Goal: Task Accomplishment & Management: Manage account settings

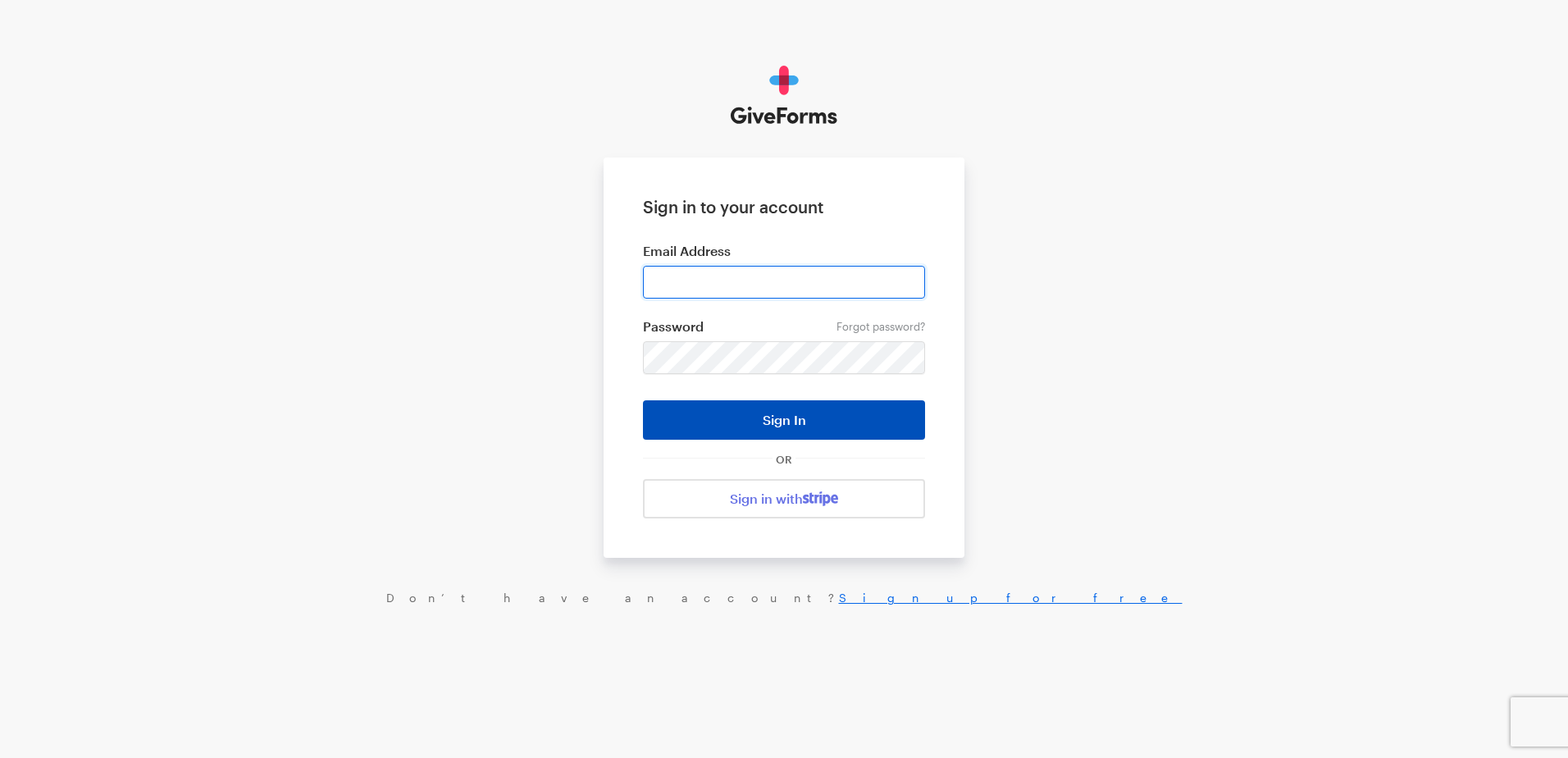
type input "ckim@brightfocus.org"
click at [784, 428] on button "Sign In" at bounding box center [784, 420] width 282 height 40
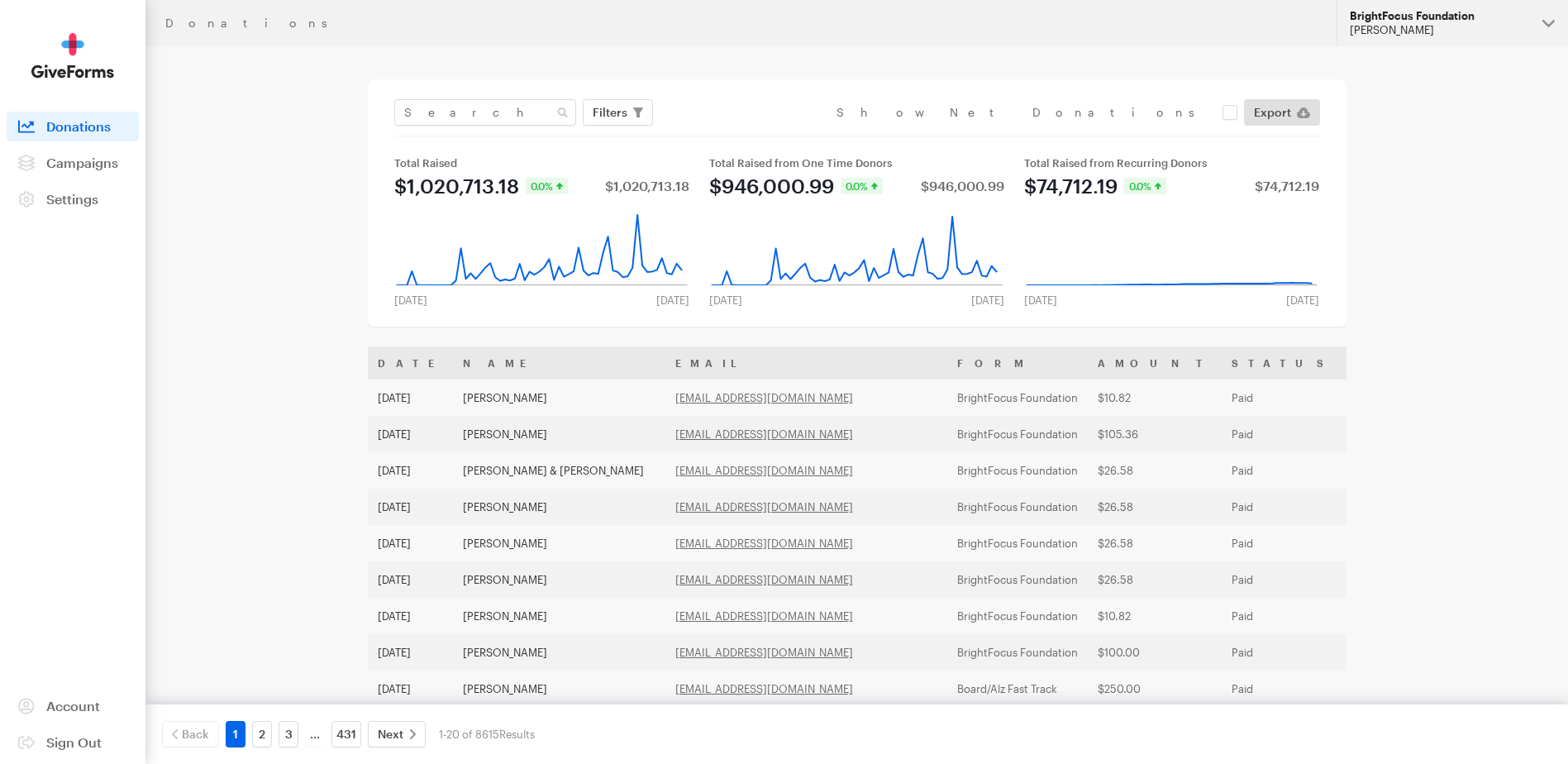
click at [1452, 29] on div "Cheryl Kim" at bounding box center [1440, 30] width 180 height 14
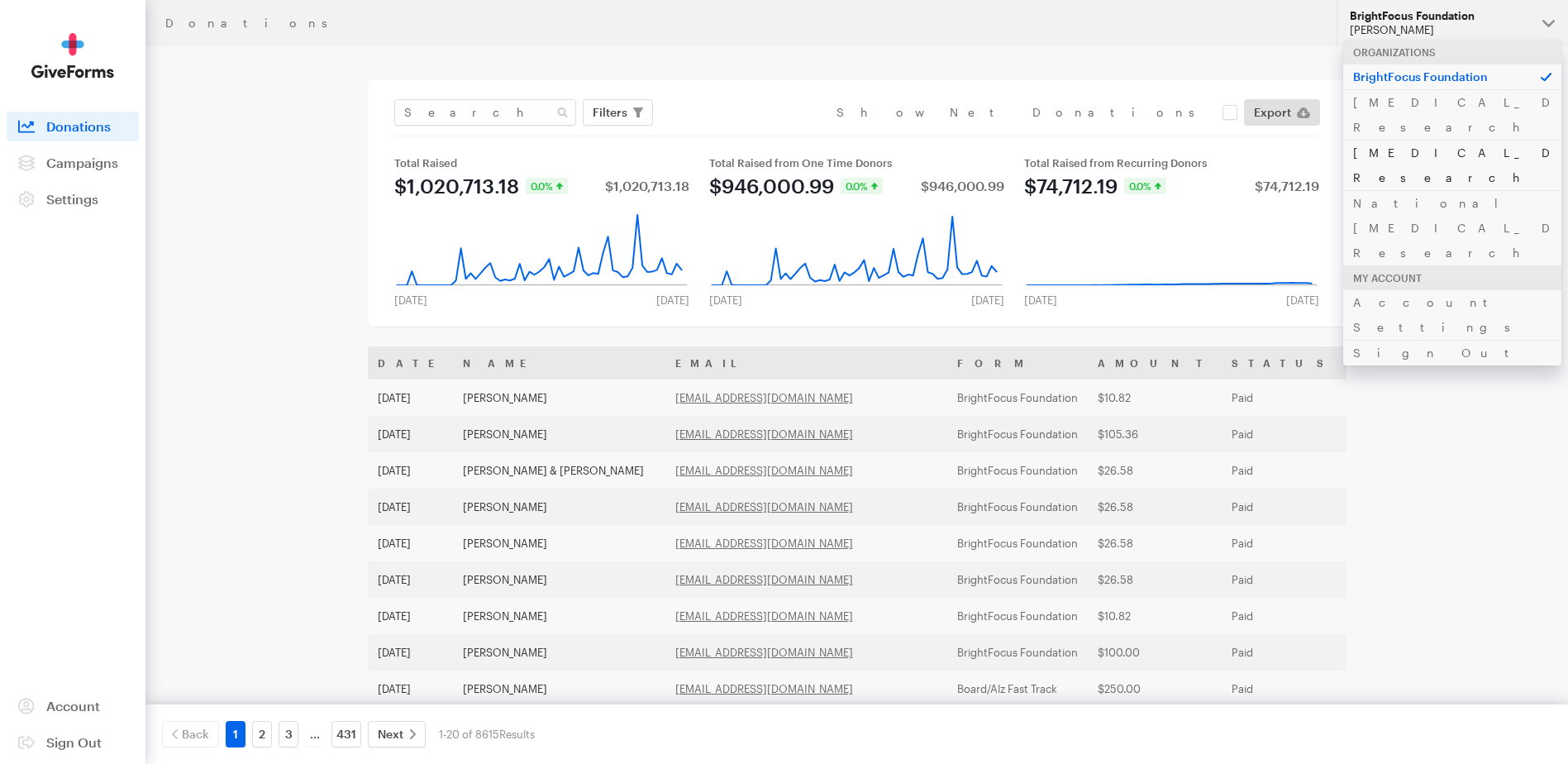
click at [1434, 140] on link "Alzheimer's Disease Research" at bounding box center [1453, 165] width 219 height 50
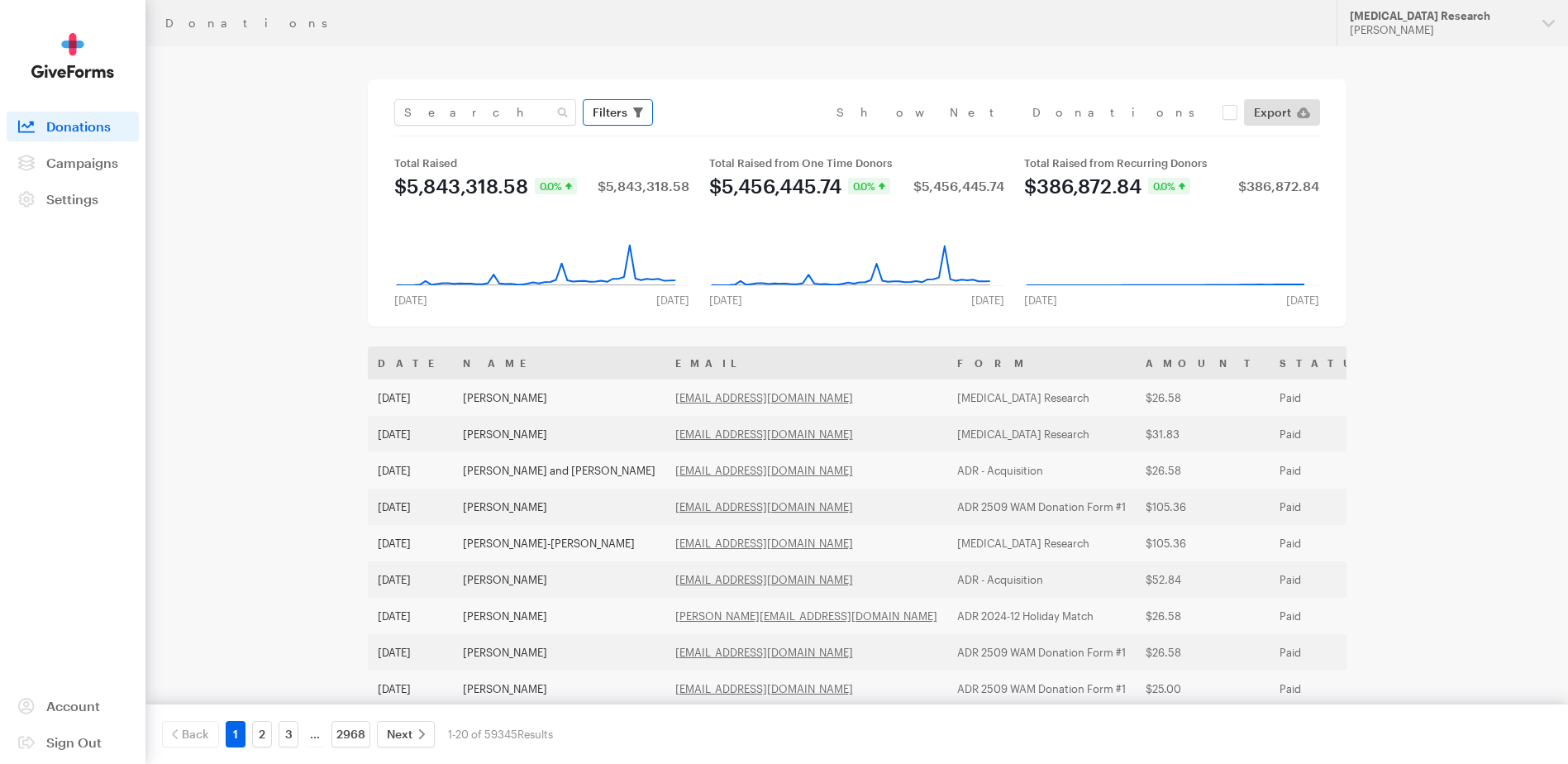
click at [624, 118] on span "Filters" at bounding box center [610, 112] width 34 height 20
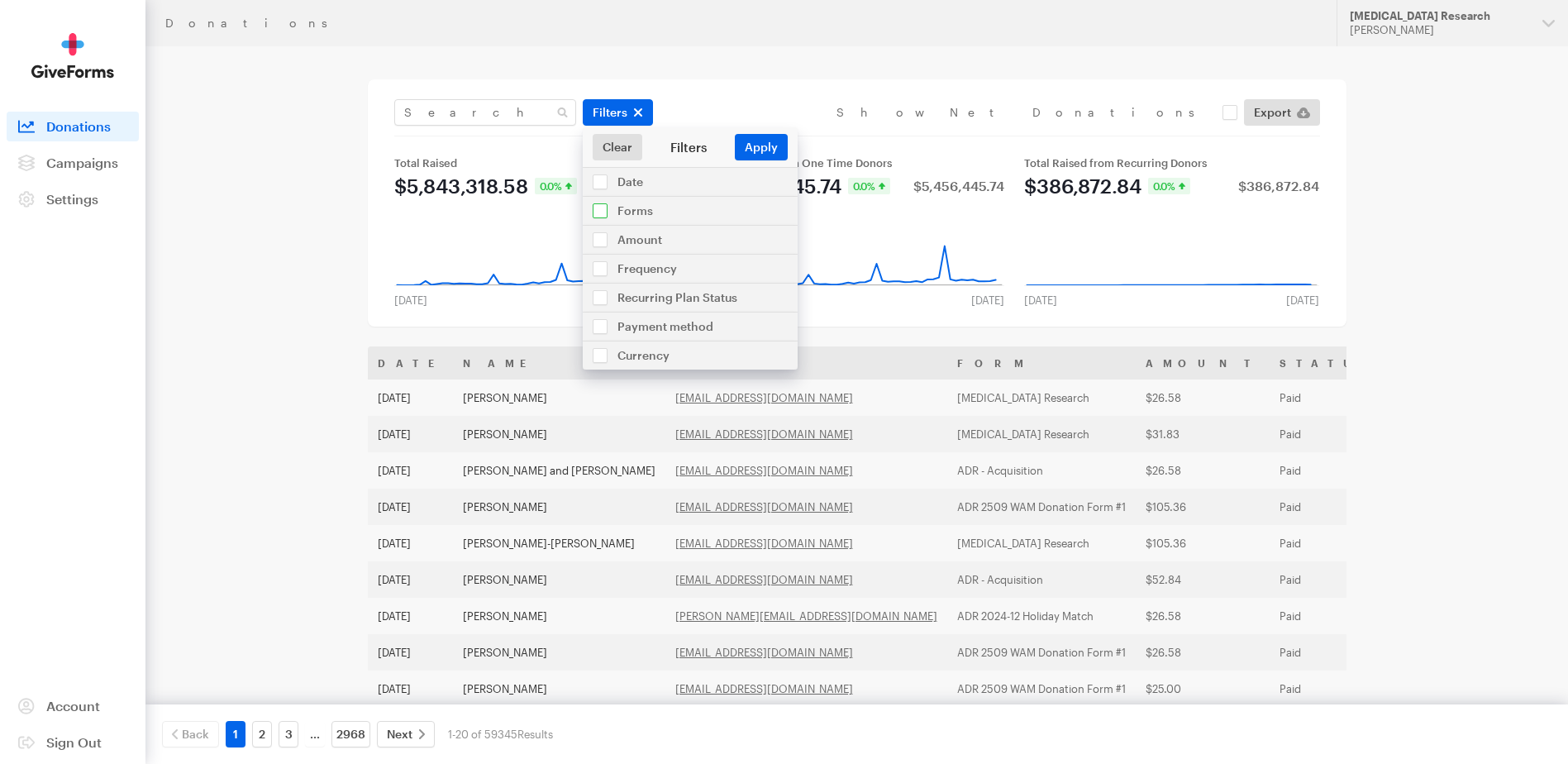
click at [636, 214] on input "checkbox" at bounding box center [690, 210] width 215 height 28
checkbox input "true"
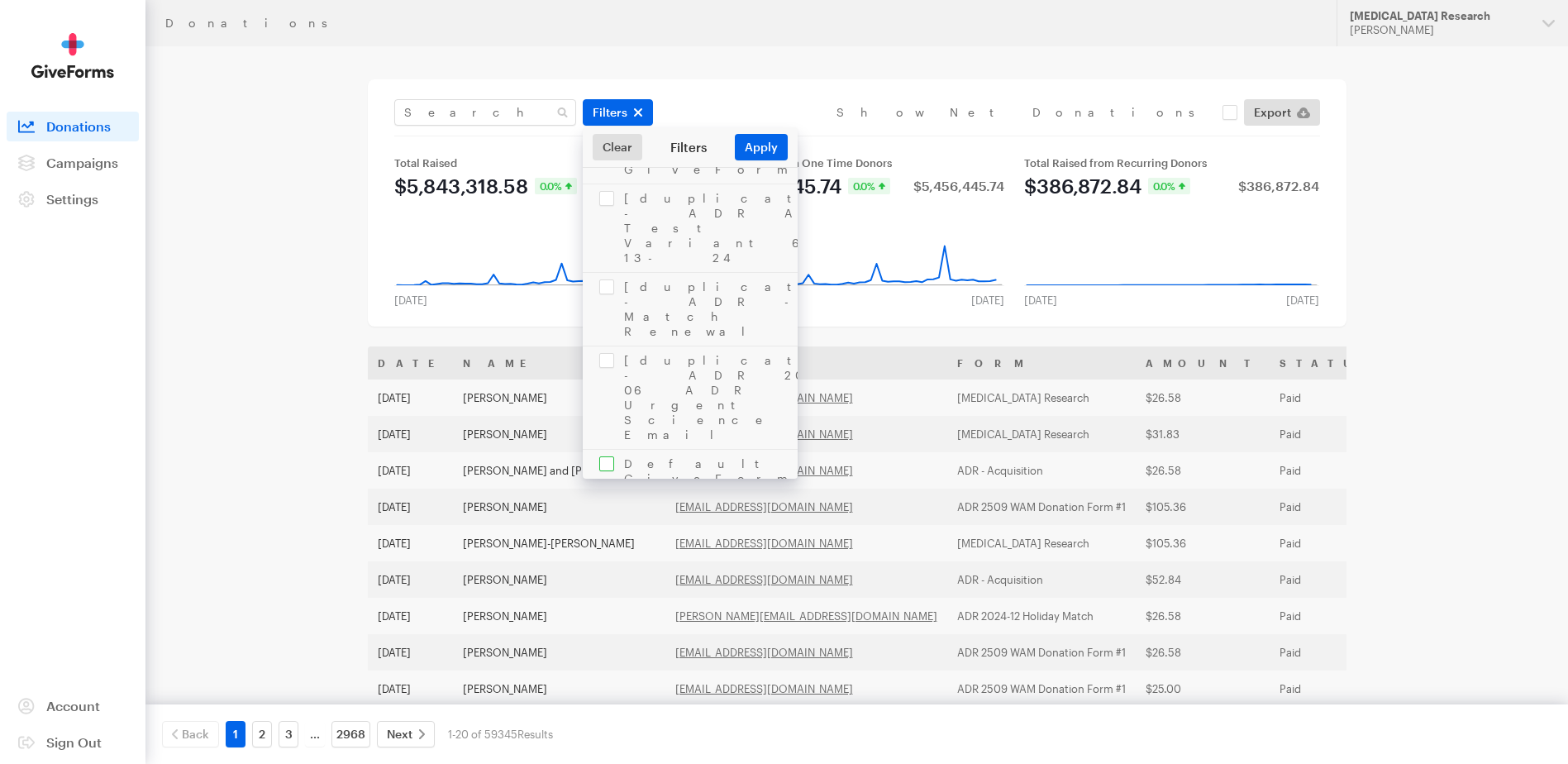
scroll to position [2728, 0]
checkbox input "true"
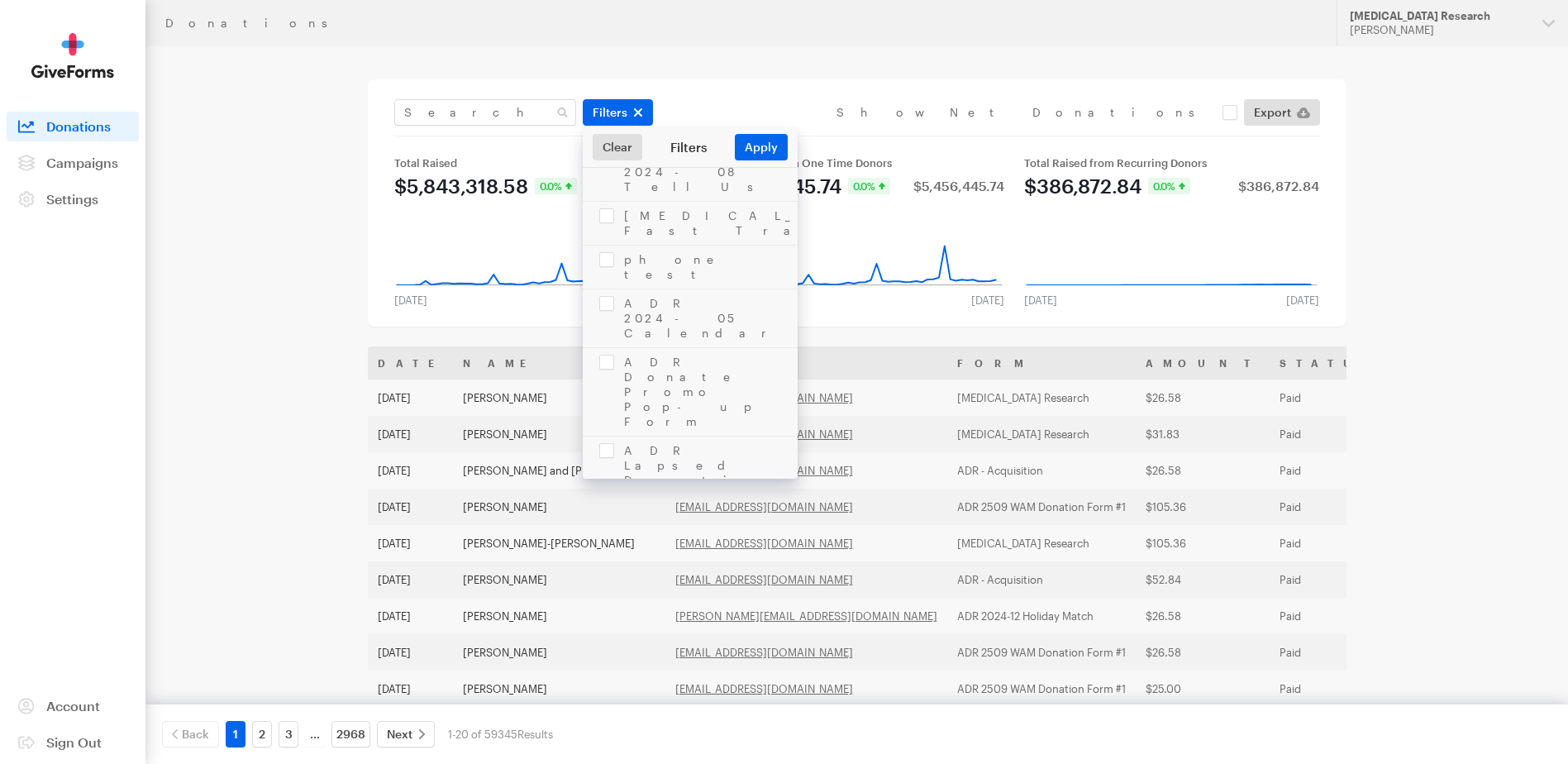
checkbox input "true"
click at [771, 145] on button "Apply" at bounding box center [761, 147] width 53 height 26
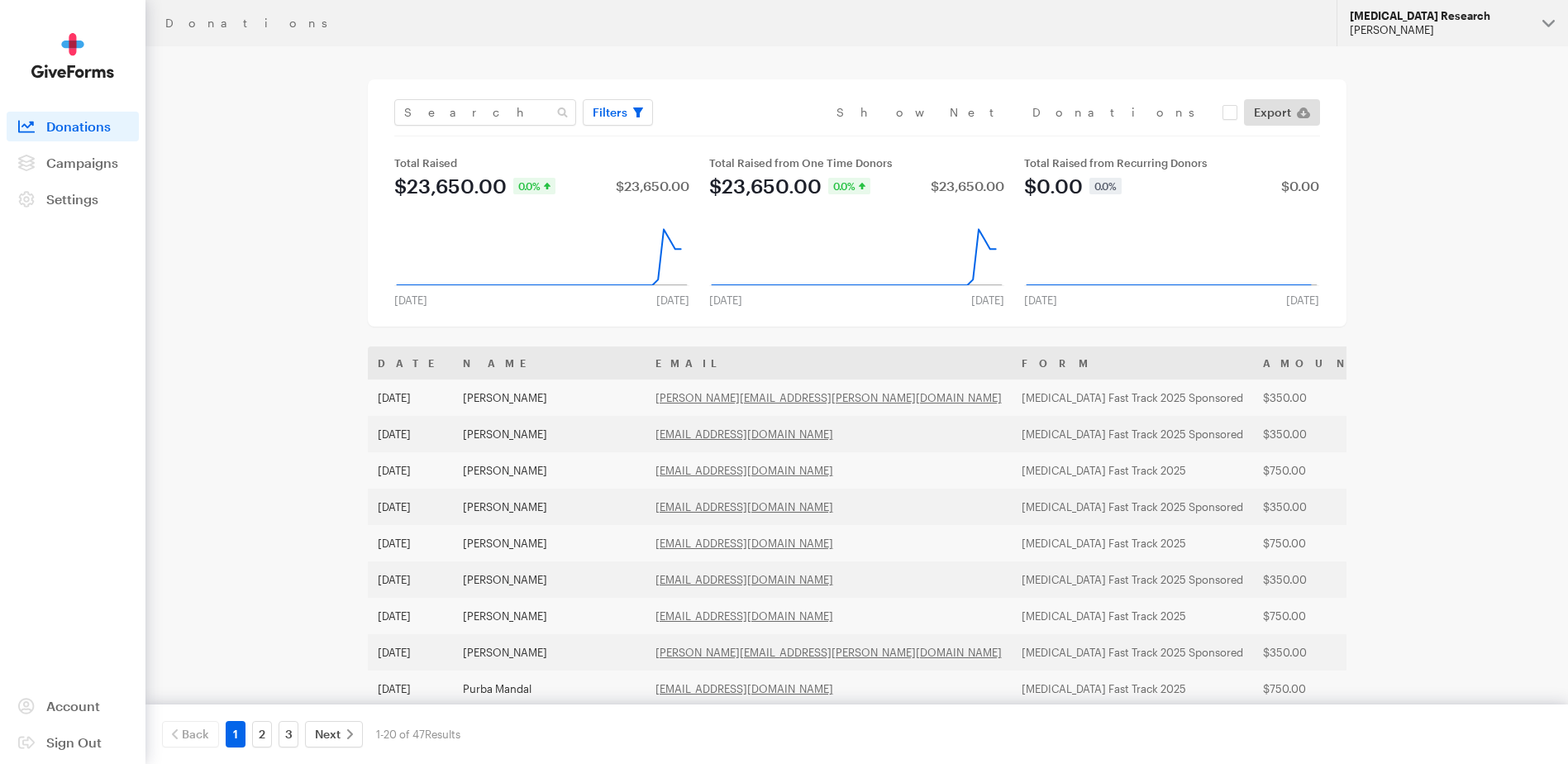
click at [1453, 12] on div "[MEDICAL_DATA] Research" at bounding box center [1440, 16] width 180 height 14
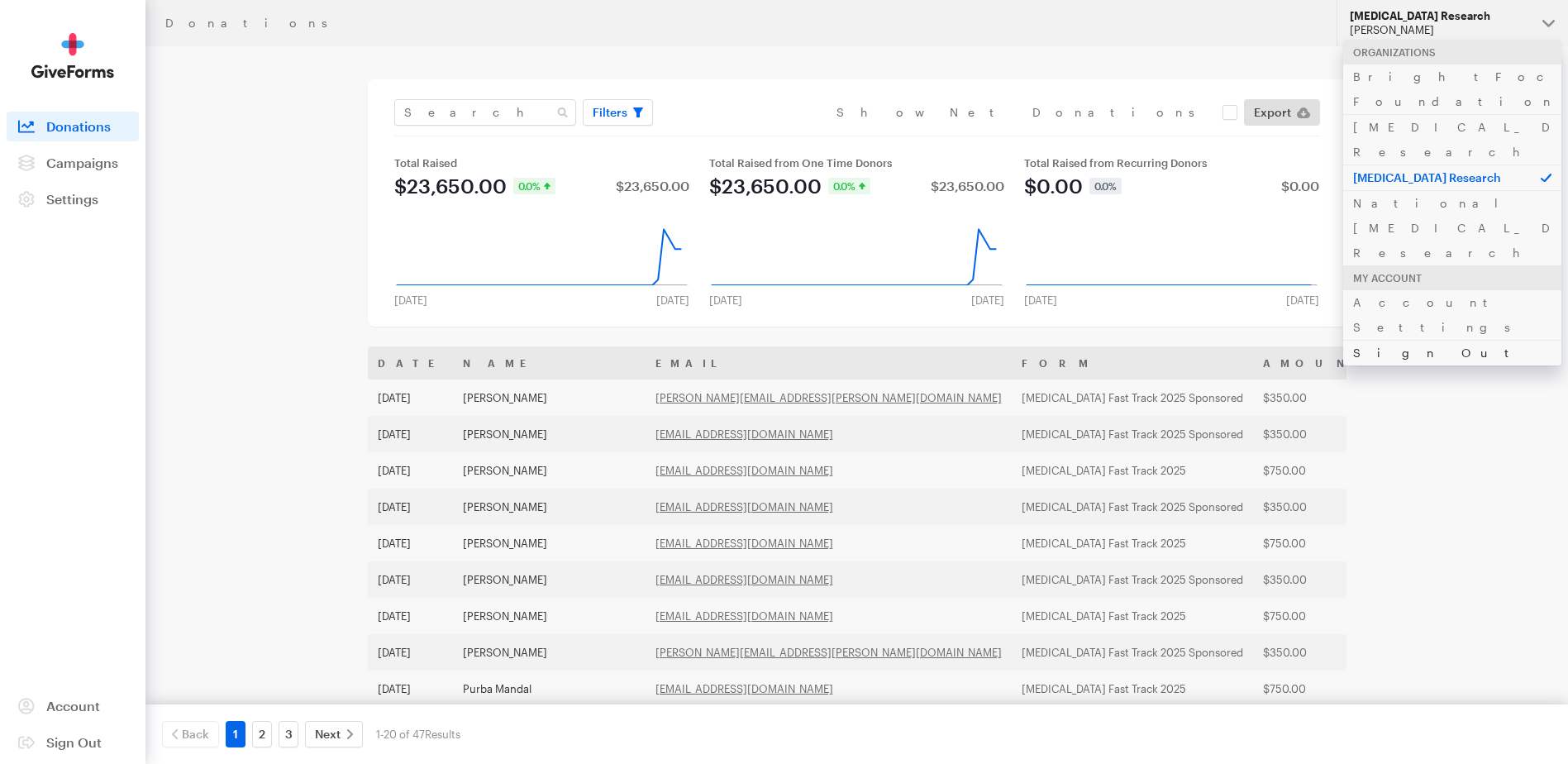
click at [1366, 340] on link "Sign Out" at bounding box center [1453, 353] width 219 height 26
